Goal: Task Accomplishment & Management: Manage account settings

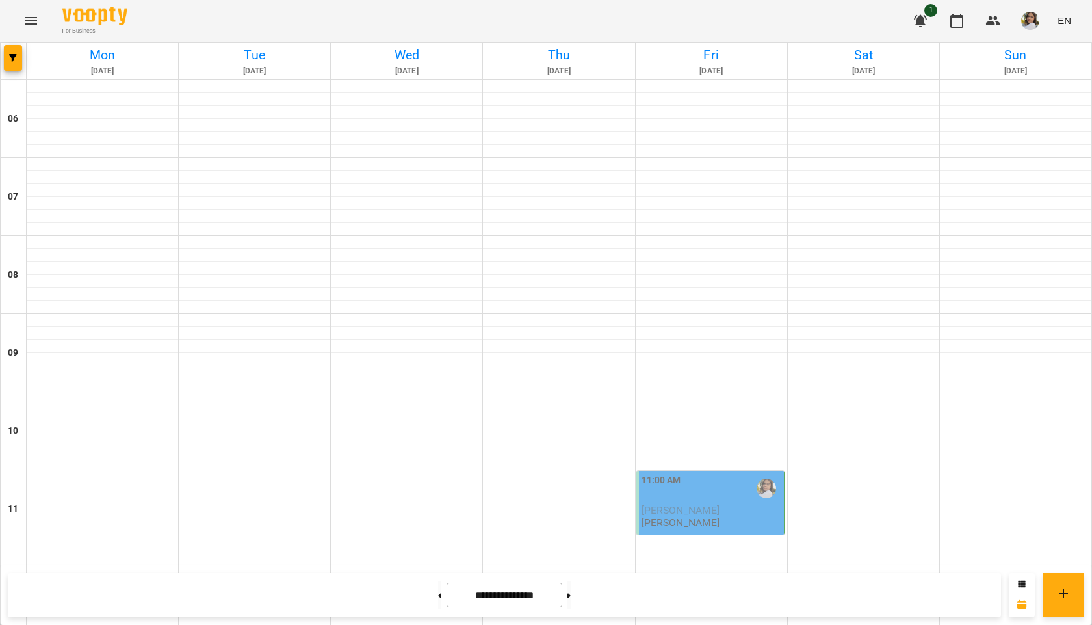
scroll to position [515, 0]
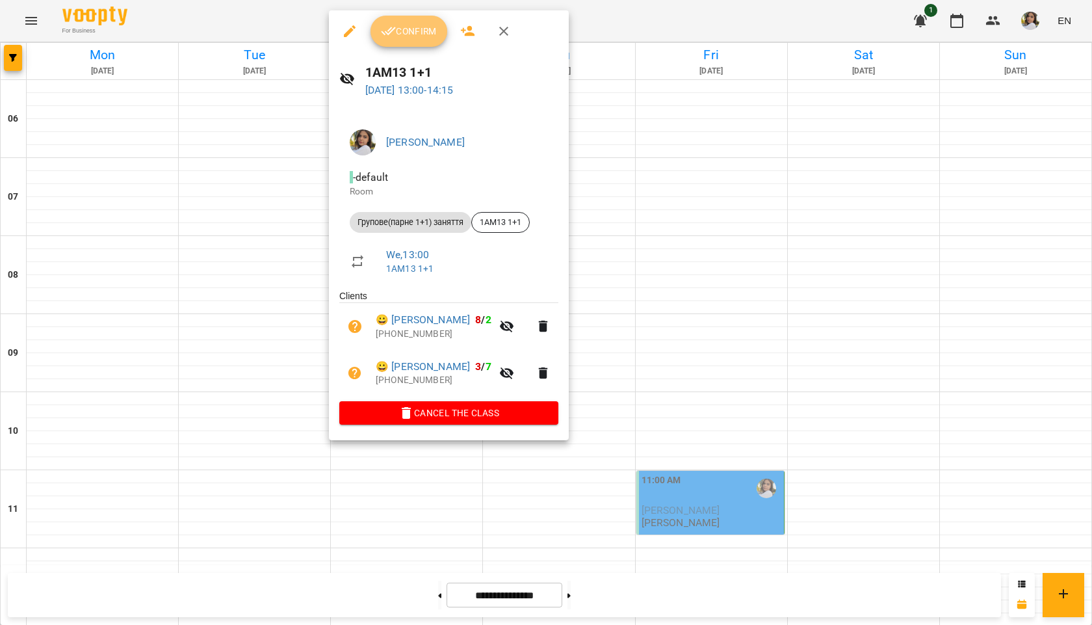
click at [393, 29] on icon "button" at bounding box center [389, 31] width 16 height 16
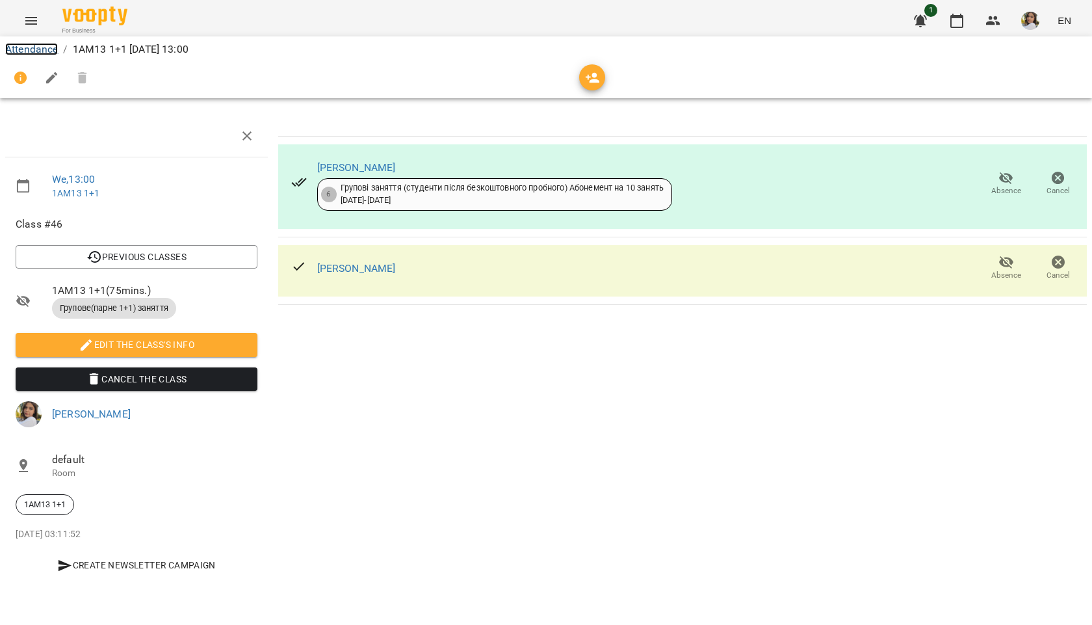
click at [38, 50] on link "Attendance" at bounding box center [31, 49] width 53 height 12
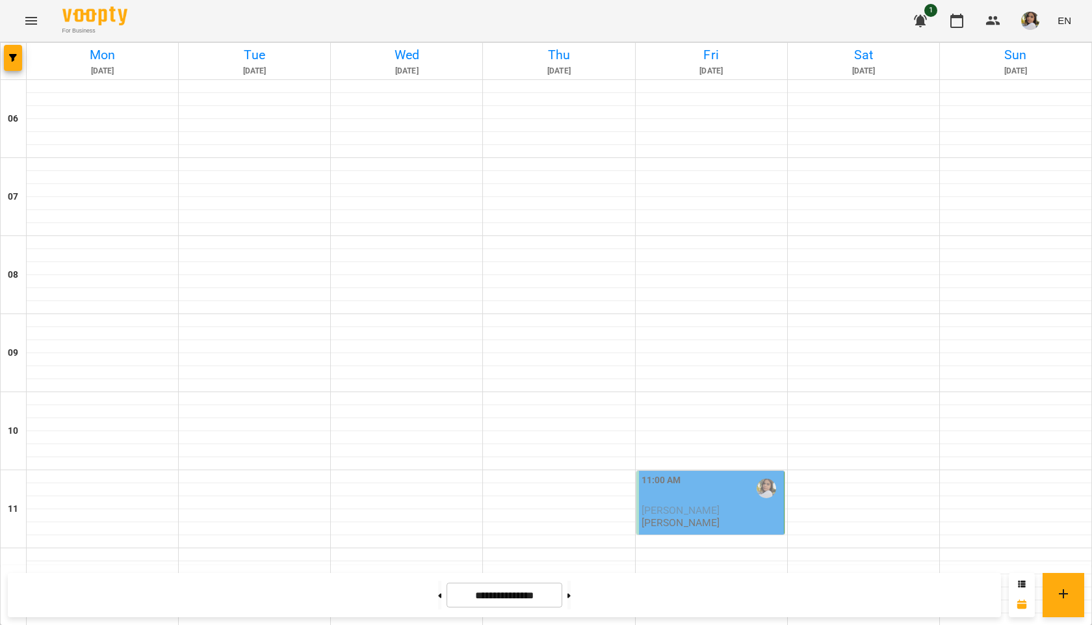
scroll to position [840, 0]
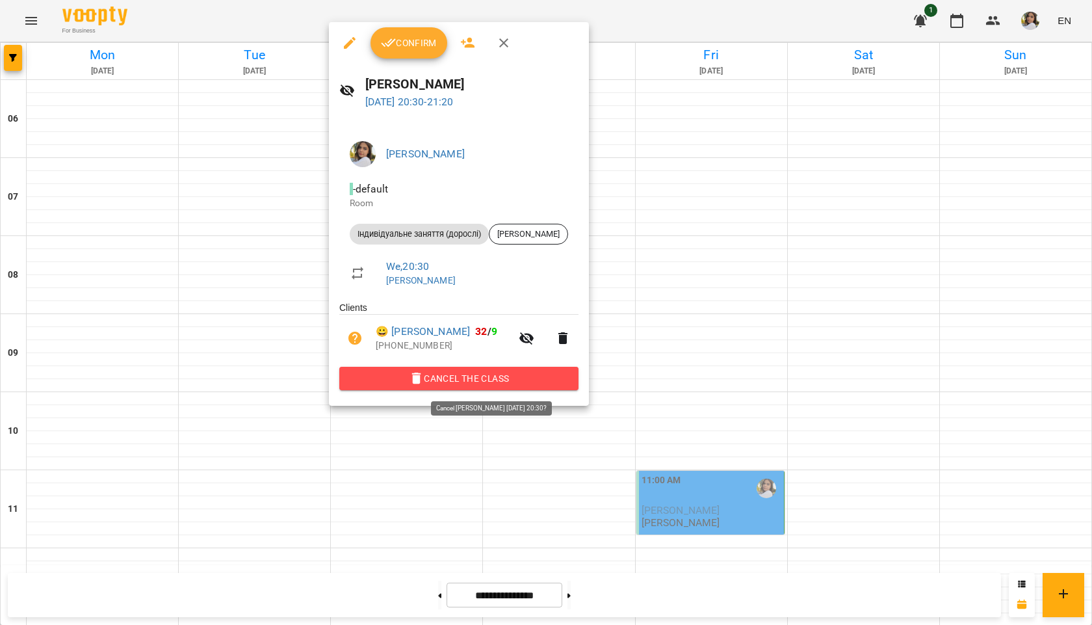
click at [448, 384] on span "Cancel the class" at bounding box center [459, 379] width 218 height 16
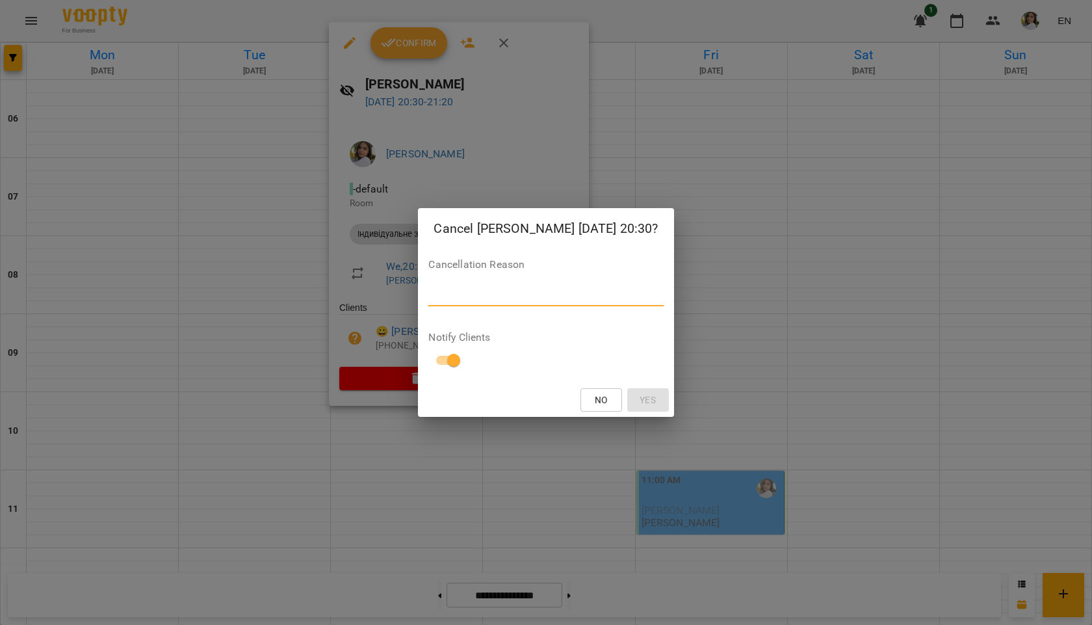
click at [469, 298] on textarea at bounding box center [545, 295] width 235 height 12
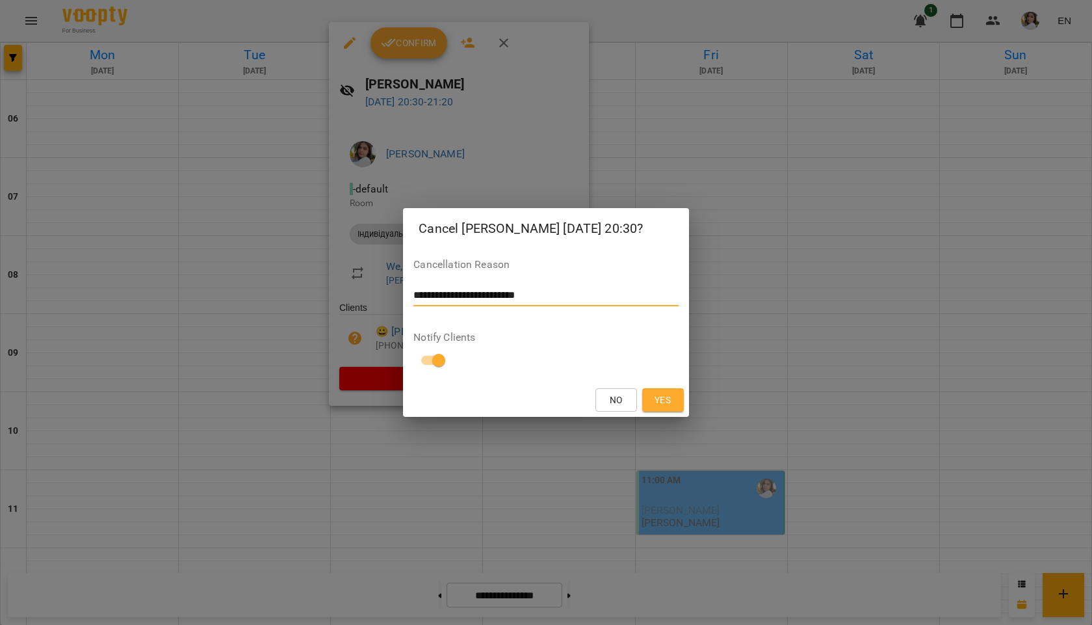
type textarea "**********"
click at [655, 402] on span "Yes" at bounding box center [663, 400] width 21 height 16
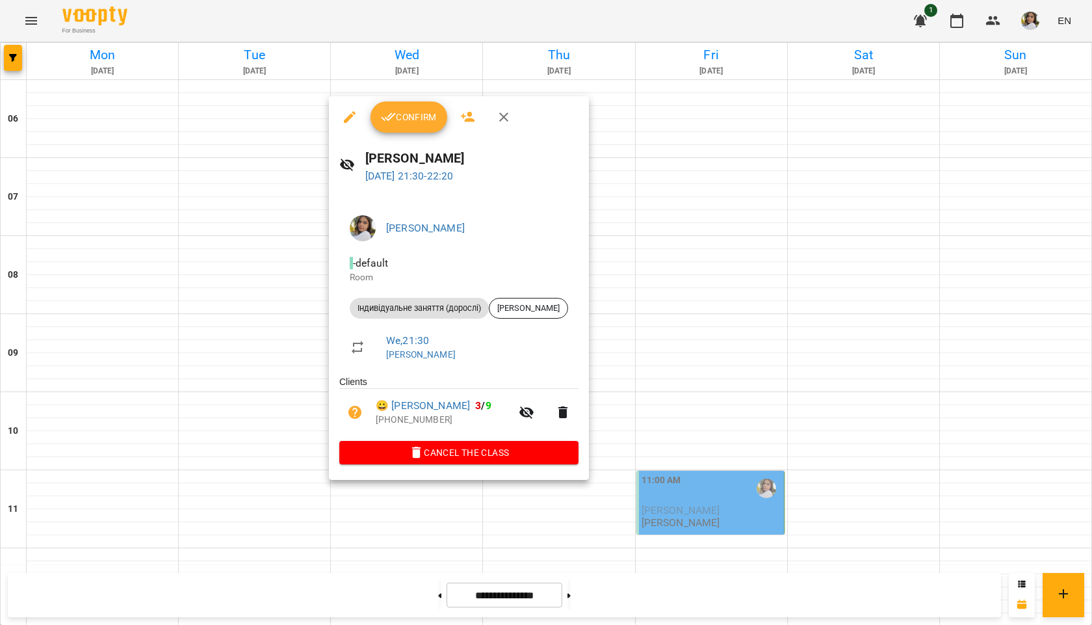
click at [394, 115] on icon "button" at bounding box center [388, 117] width 15 height 8
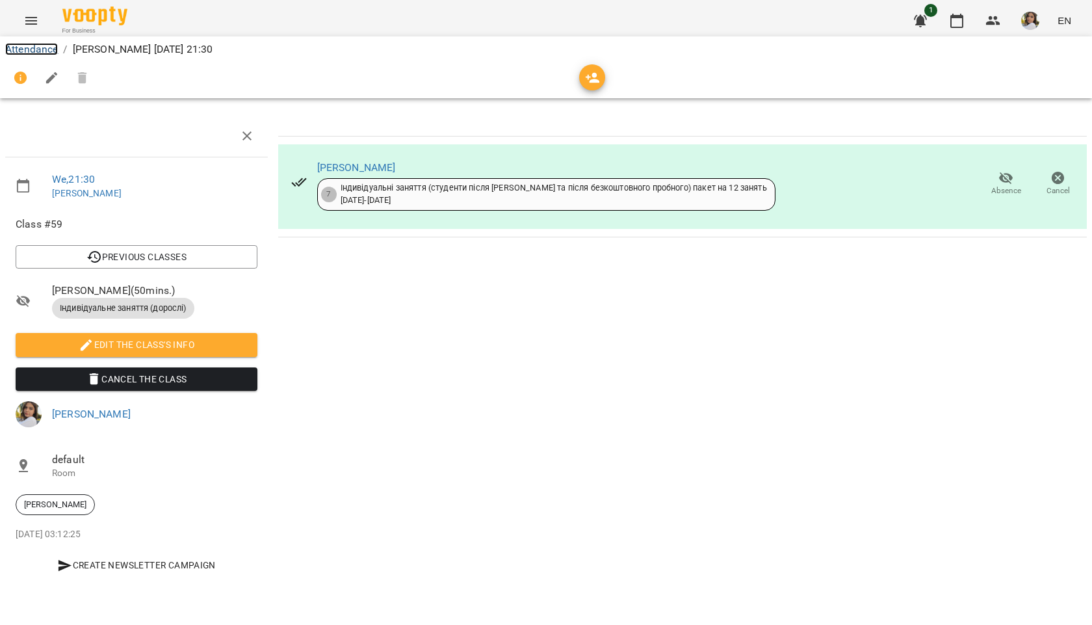
click at [20, 48] on link "Attendance" at bounding box center [31, 49] width 53 height 12
